Goal: Find specific page/section: Find specific page/section

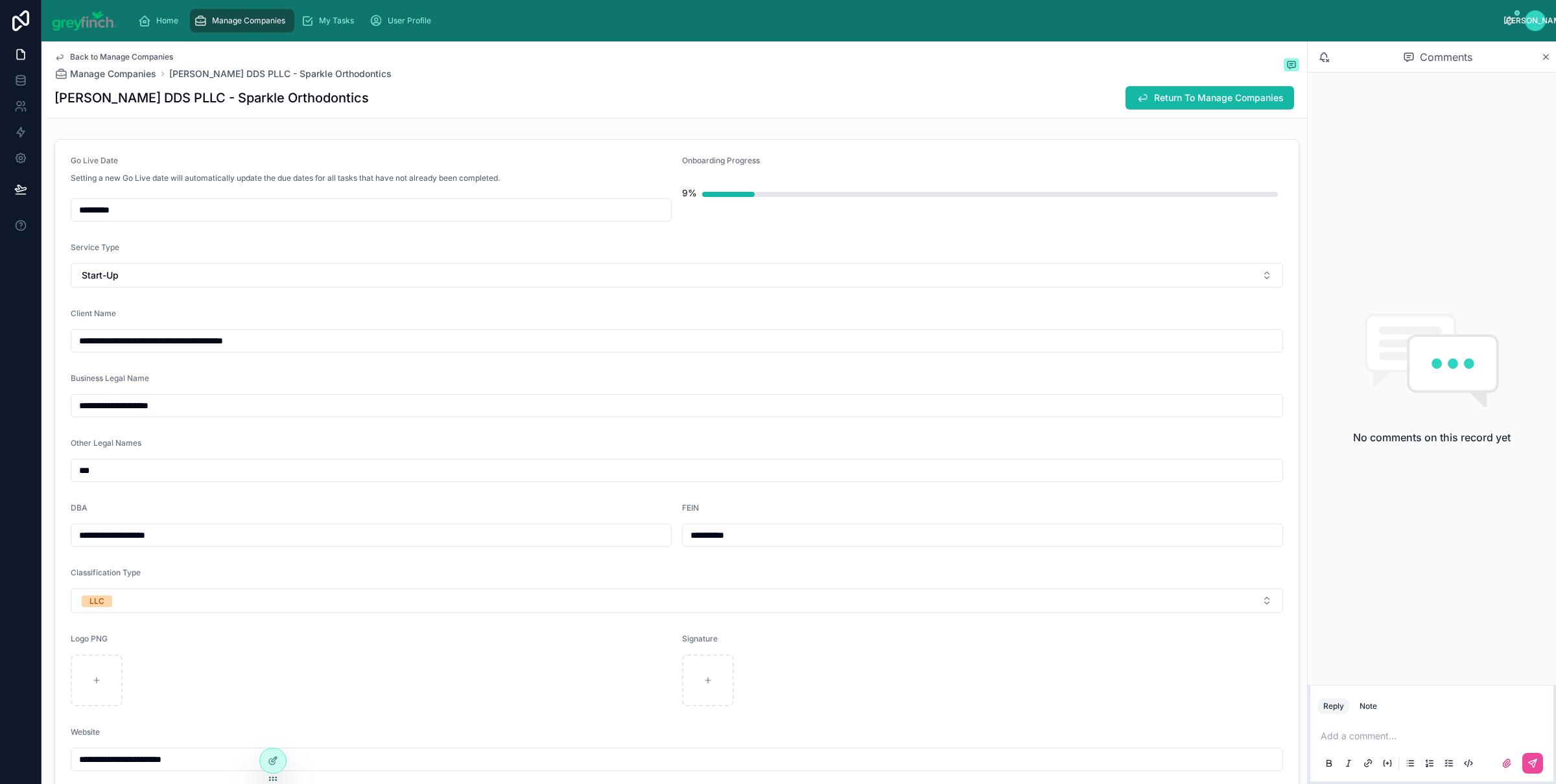
drag, startPoint x: 194, startPoint y: 31, endPoint x: 204, endPoint y: 23, distance: 12.8
click at [195, 30] on link "Manage Companies" at bounding box center [242, 20] width 104 height 23
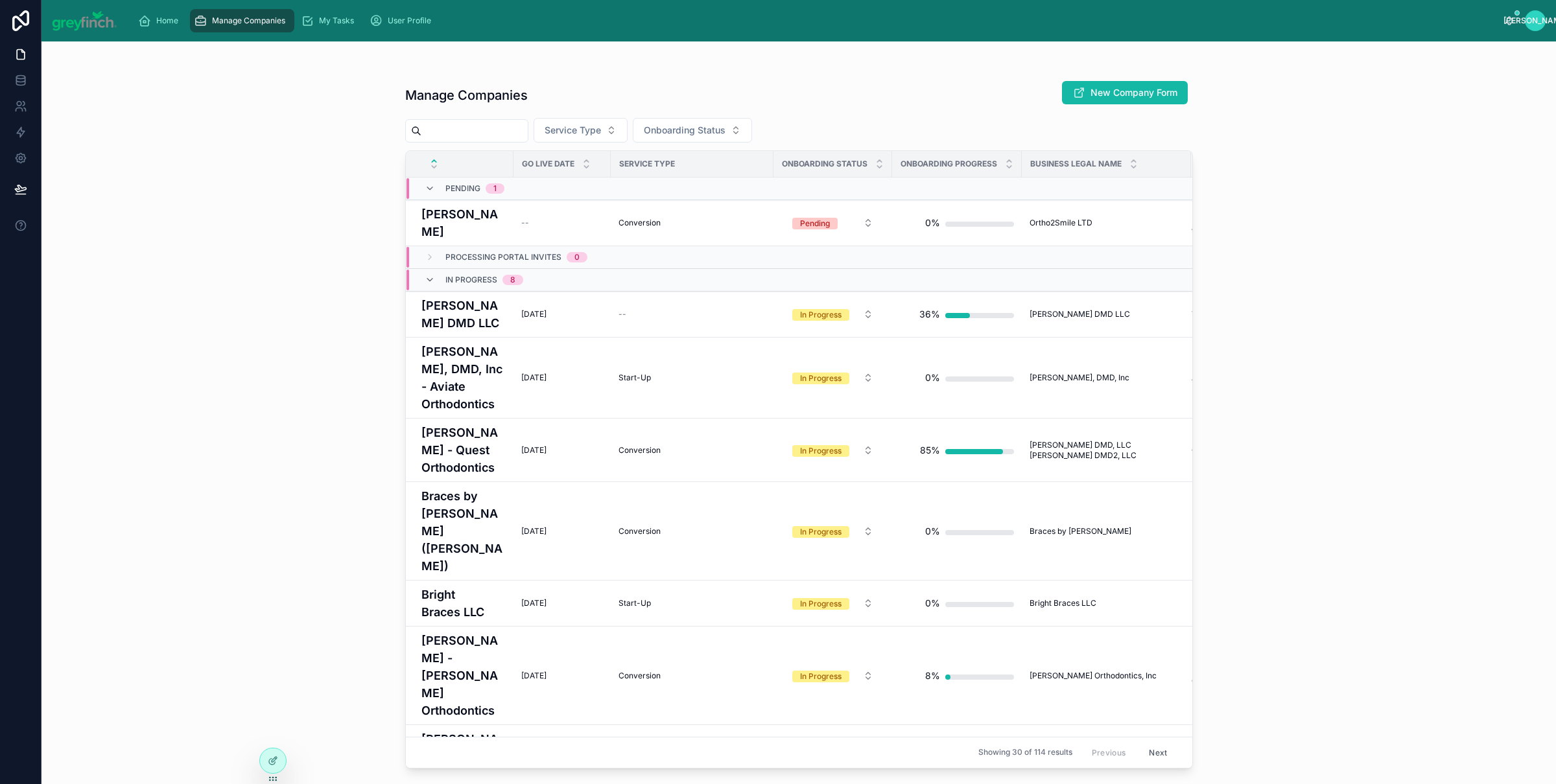
click at [204, 23] on icon "scrollable content" at bounding box center [200, 20] width 13 height 13
click at [471, 124] on input "text" at bounding box center [474, 131] width 106 height 18
type input "********"
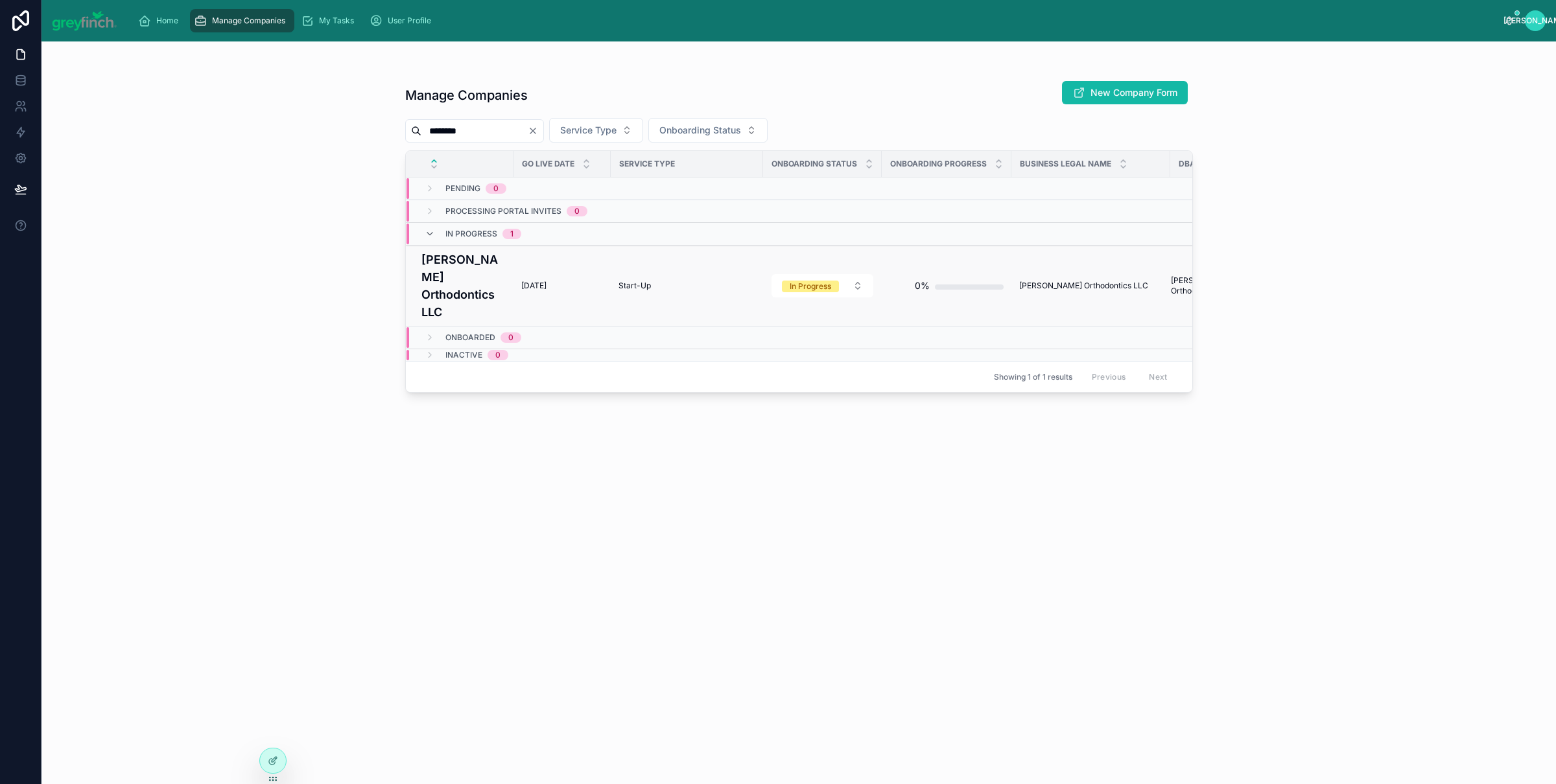
click at [459, 287] on h4 "[PERSON_NAME] Orthodontics LLC" at bounding box center [463, 286] width 84 height 70
